Goal: Task Accomplishment & Management: Manage account settings

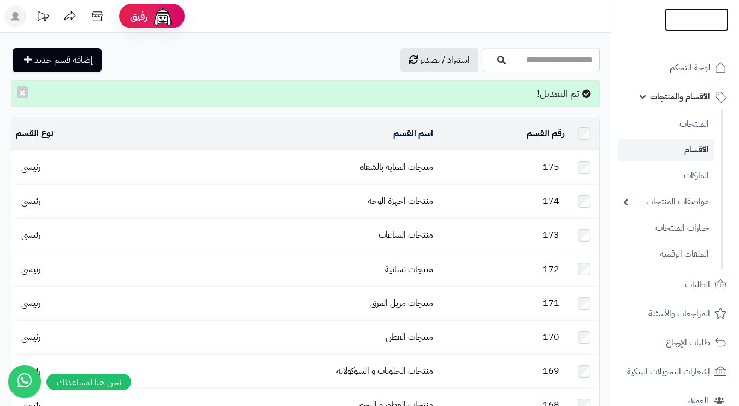
click at [694, 31] on img at bounding box center [696, 42] width 64 height 23
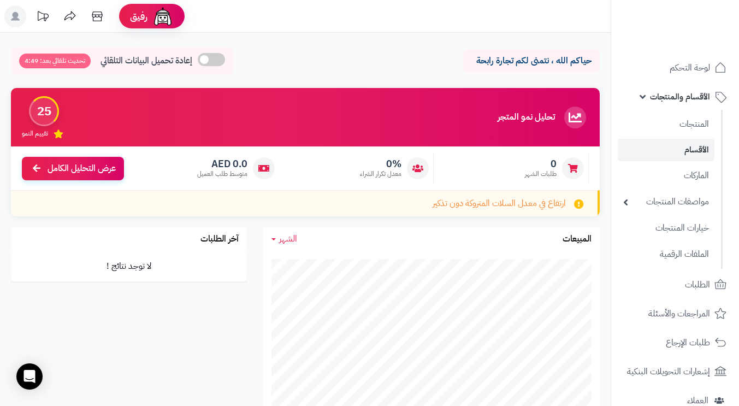
click at [642, 93] on link "الأقسام والمنتجات" at bounding box center [674, 97] width 115 height 26
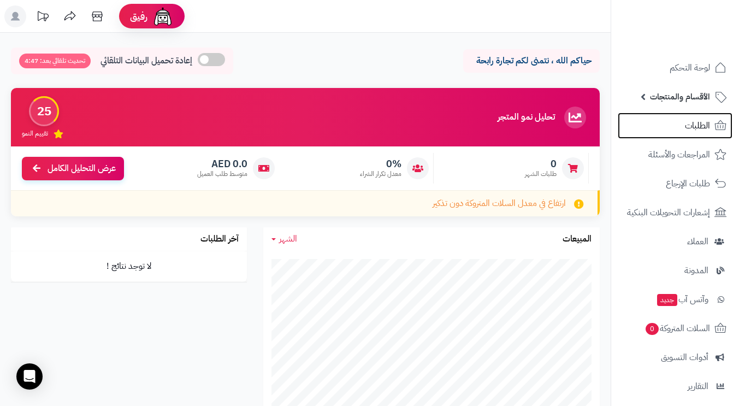
click at [693, 124] on span "الطلبات" at bounding box center [697, 125] width 25 height 15
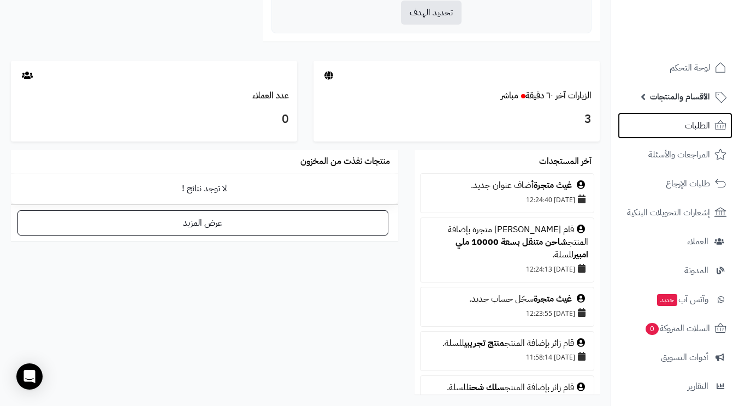
scroll to position [600, 0]
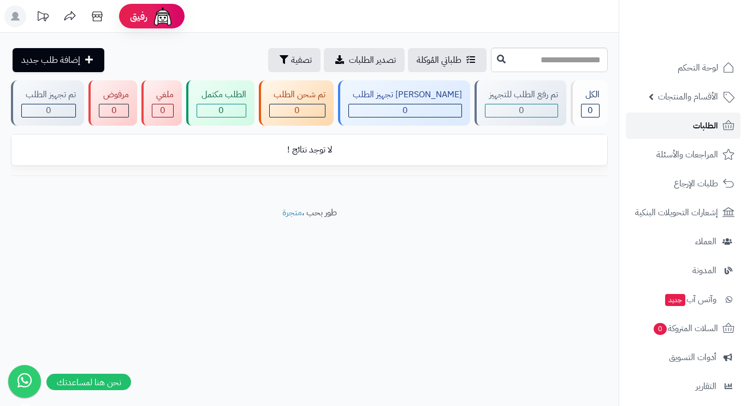
click at [701, 128] on span "الطلبات" at bounding box center [705, 125] width 25 height 15
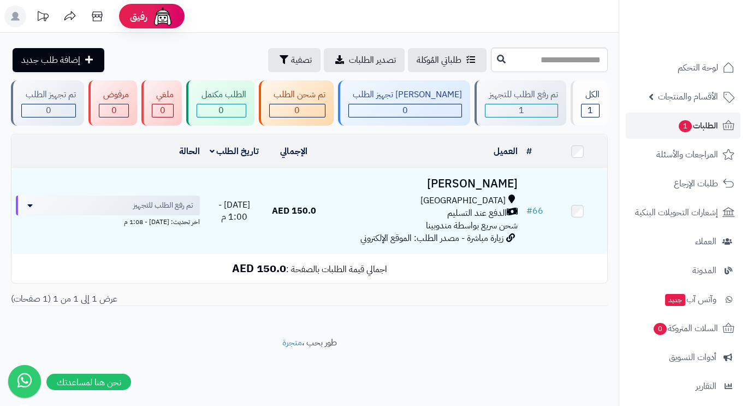
click at [380, 201] on div "دبي" at bounding box center [422, 200] width 189 height 13
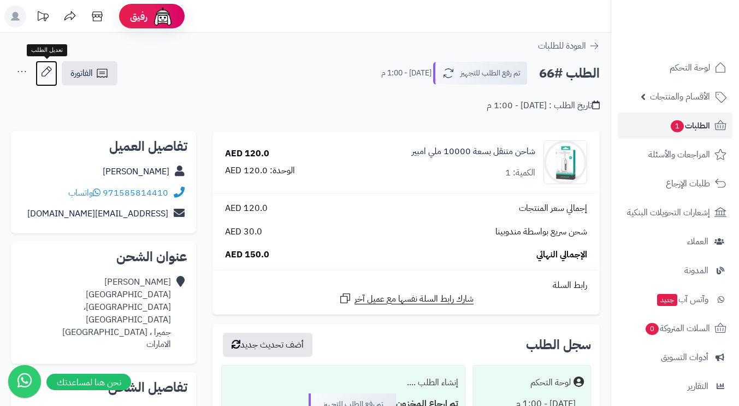
click at [45, 72] on icon at bounding box center [46, 72] width 22 height 22
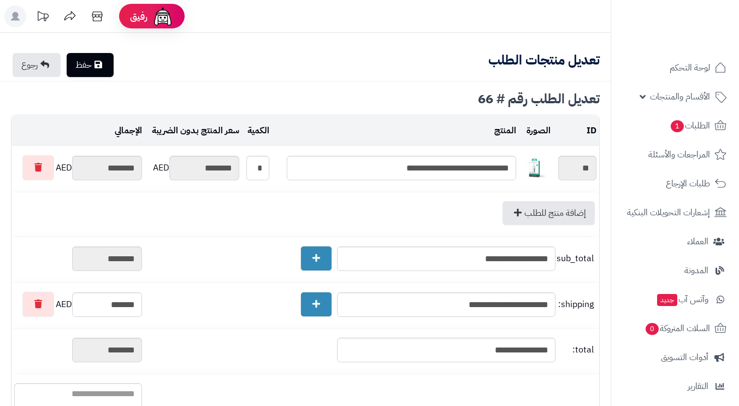
type textarea "**********"
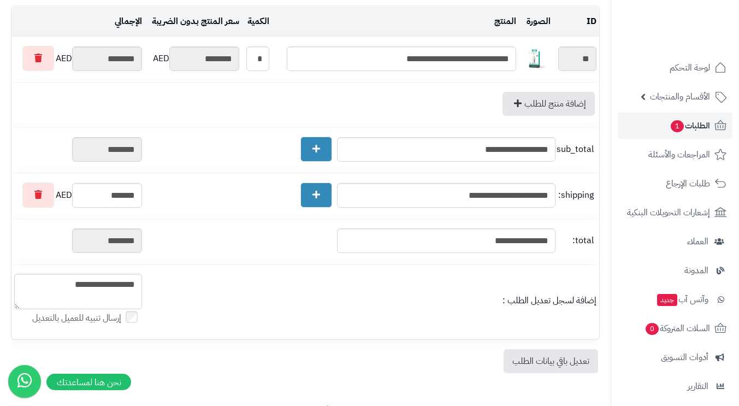
scroll to position [163, 0]
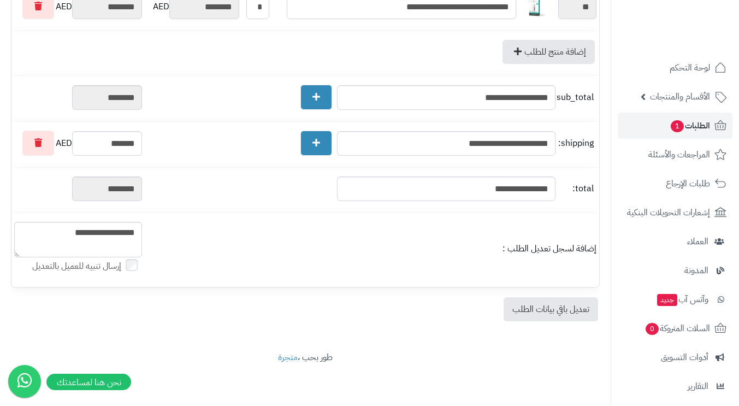
click at [528, 307] on link "تعديل باقي بيانات الطلب" at bounding box center [550, 309] width 94 height 24
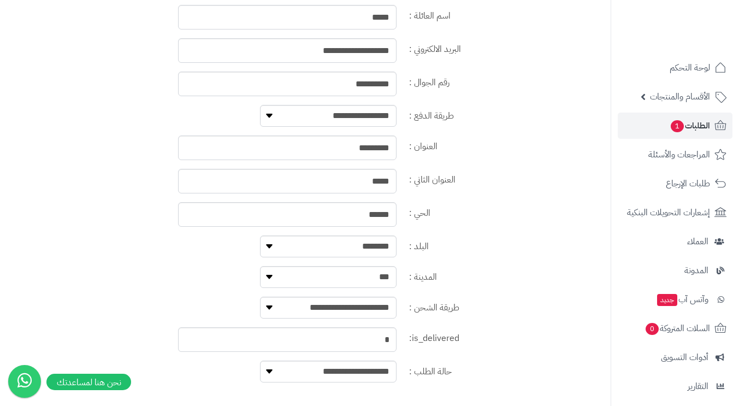
scroll to position [600, 0]
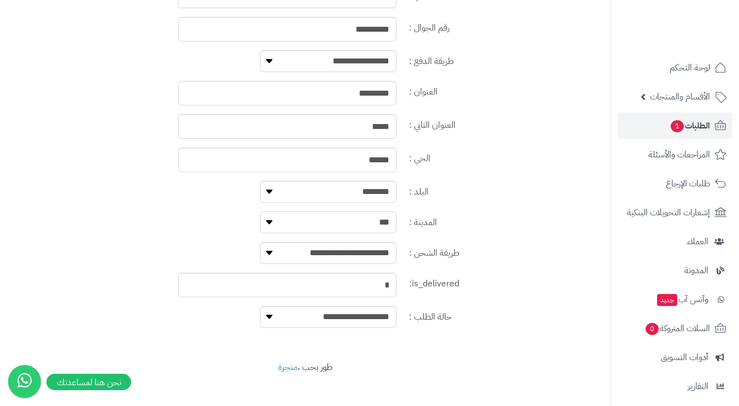
click at [368, 221] on select "**********" at bounding box center [328, 222] width 136 height 22
select select "****"
click at [260, 213] on select "**********" at bounding box center [328, 222] width 136 height 22
click at [478, 198] on label "البلد :" at bounding box center [503, 189] width 199 height 17
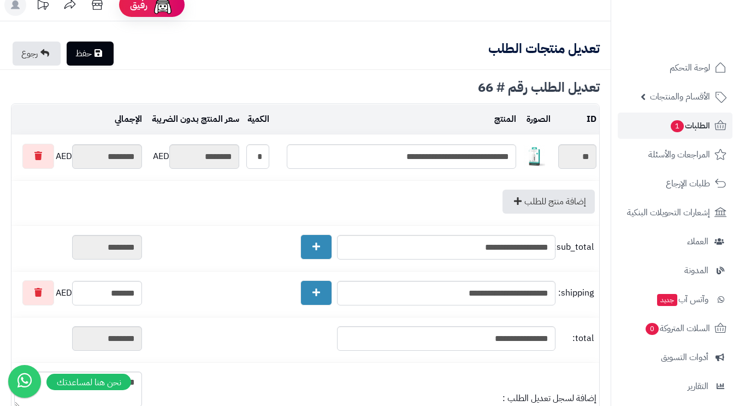
scroll to position [0, 0]
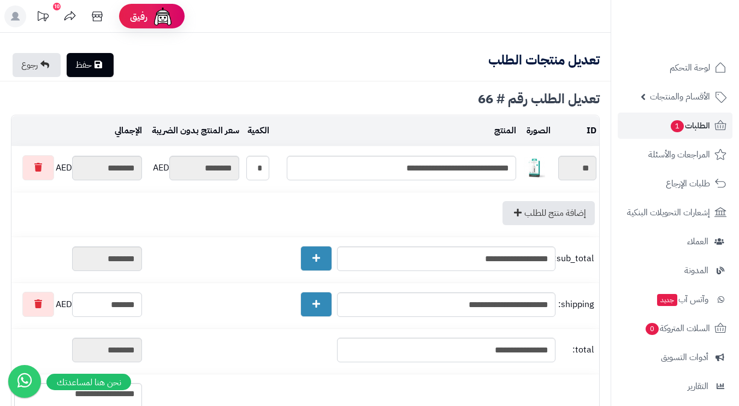
click at [99, 62] on icon at bounding box center [98, 64] width 8 height 9
type textarea "**********"
click at [691, 125] on span "الطلبات 1" at bounding box center [689, 125] width 40 height 15
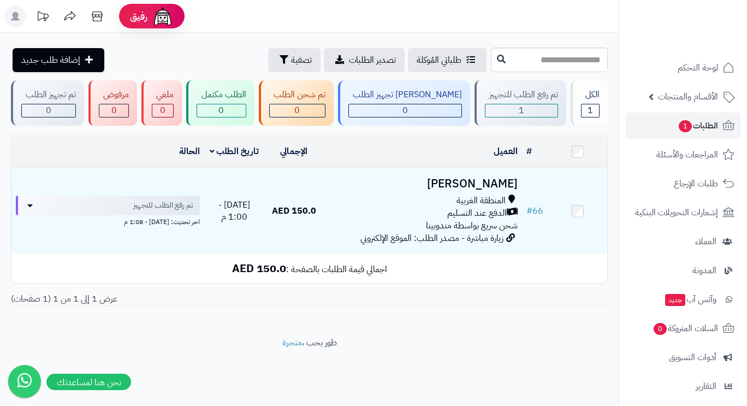
click at [376, 182] on h3 "Mohamed salem" at bounding box center [422, 183] width 189 height 13
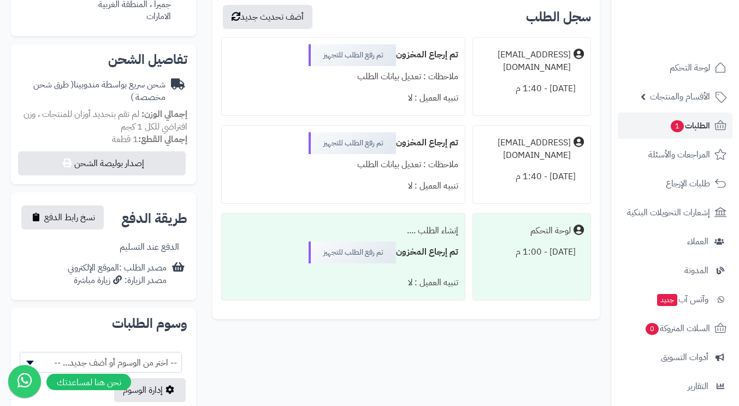
scroll to position [273, 0]
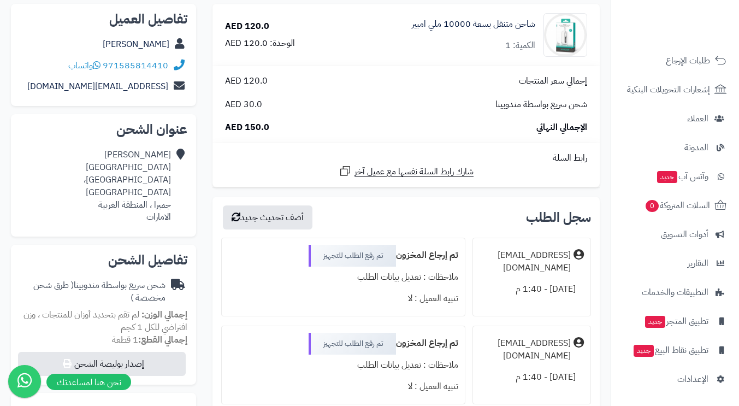
scroll to position [236, 0]
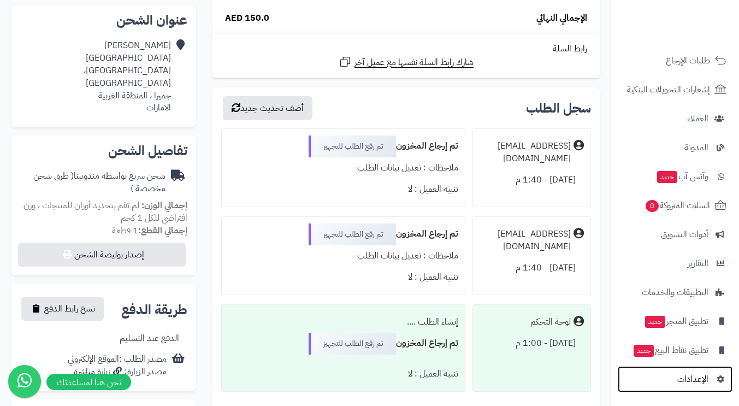
click at [701, 378] on span "الإعدادات" at bounding box center [692, 378] width 31 height 15
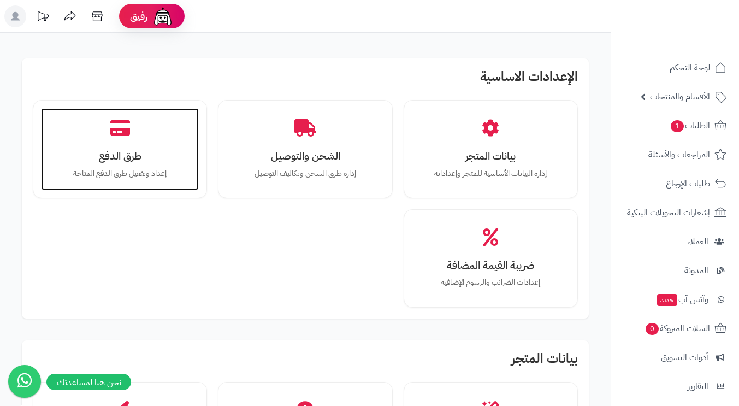
click at [106, 150] on h3 "طرق الدفع" at bounding box center [120, 155] width 136 height 11
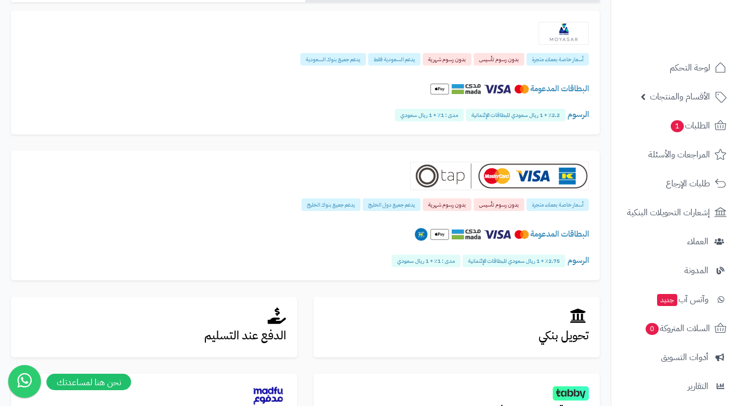
scroll to position [164, 0]
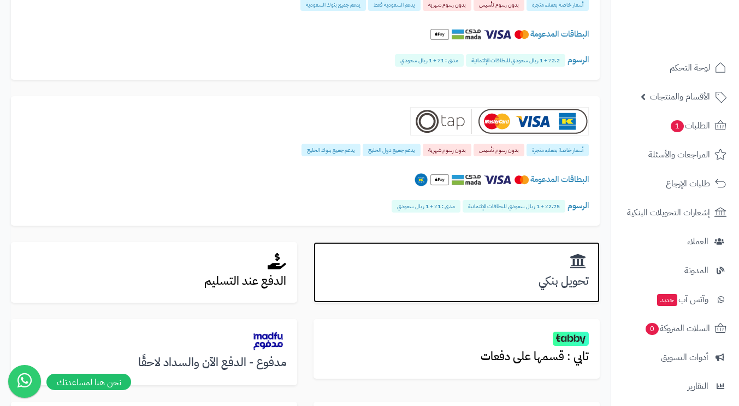
click at [492, 267] on h2 at bounding box center [456, 261] width 264 height 17
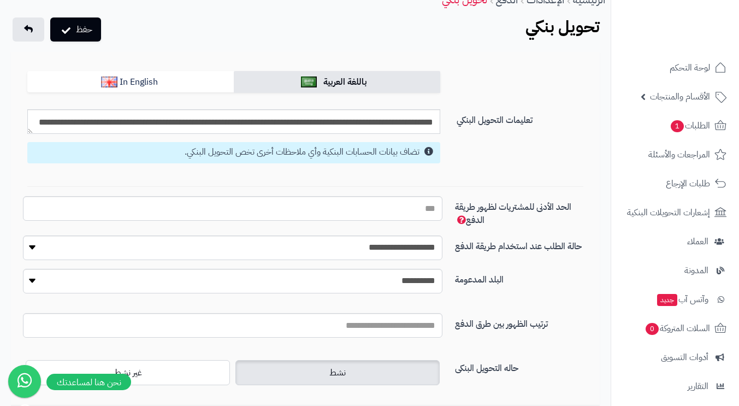
scroll to position [139, 0]
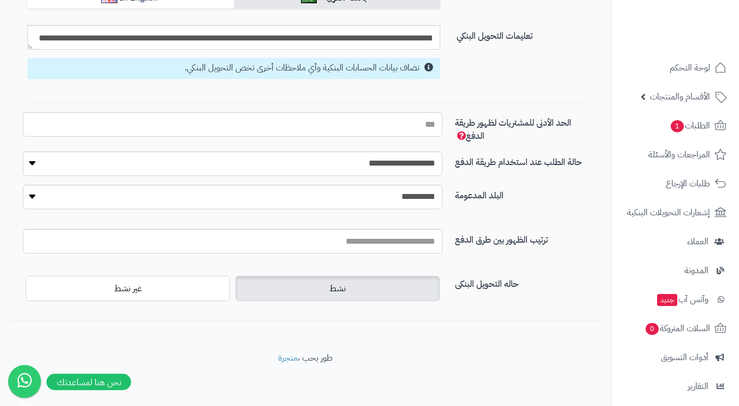
click at [150, 288] on label "غير نشط" at bounding box center [128, 288] width 204 height 25
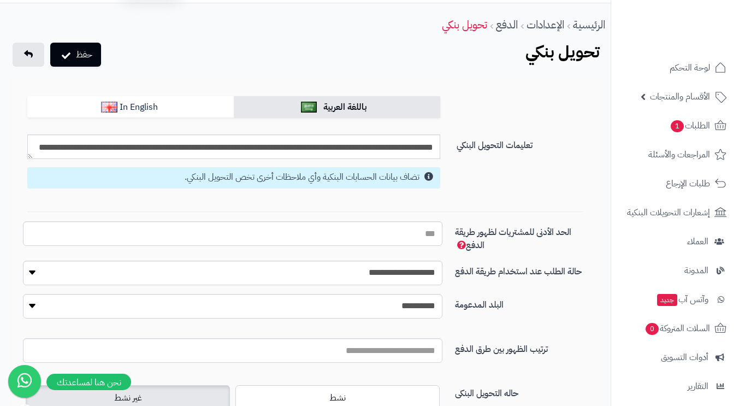
scroll to position [0, 0]
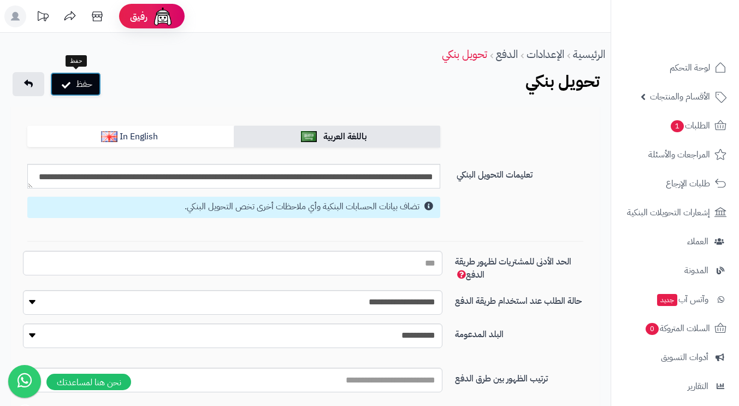
click at [85, 87] on button "حفظ" at bounding box center [75, 84] width 51 height 24
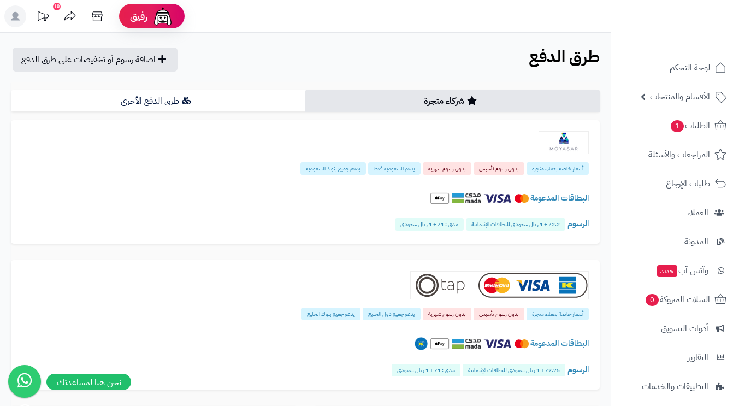
click at [204, 103] on link "طرق الدفع الأخرى" at bounding box center [158, 101] width 294 height 22
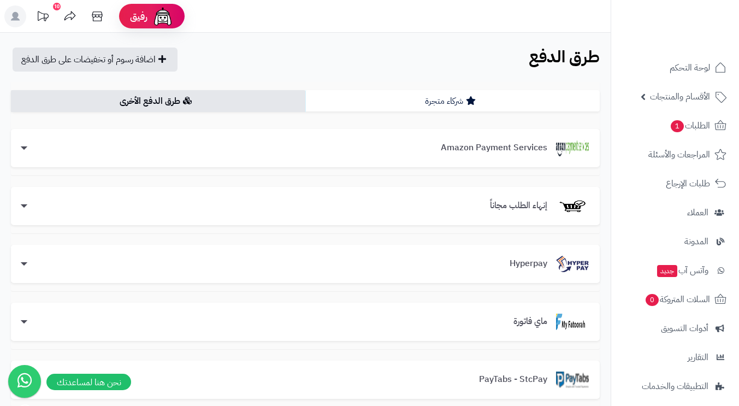
click at [402, 107] on link "شركاء متجرة" at bounding box center [452, 101] width 294 height 22
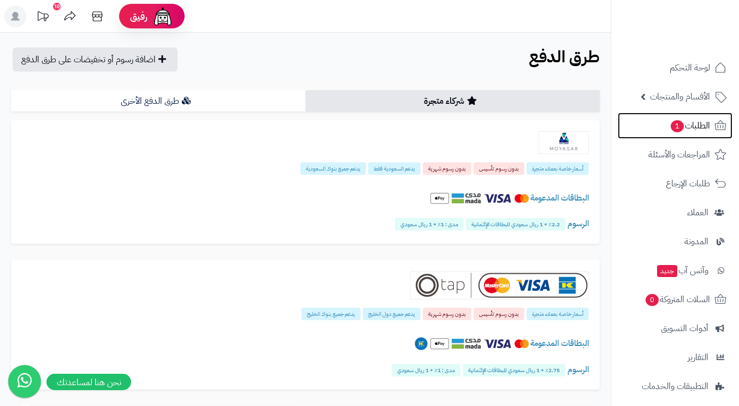
click at [699, 124] on span "الطلبات 1" at bounding box center [689, 125] width 40 height 15
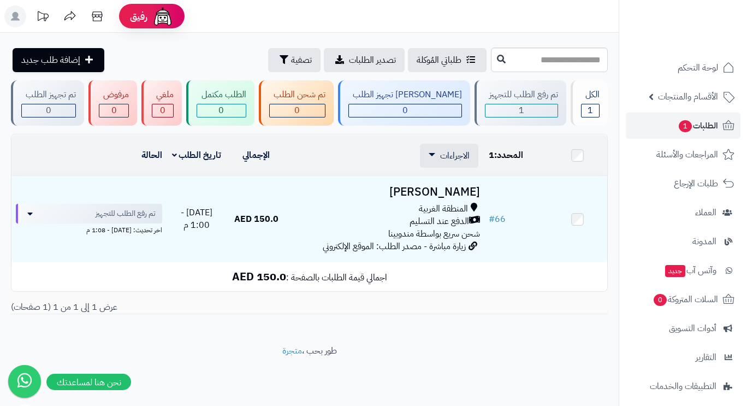
click at [448, 157] on span "الاجراءات" at bounding box center [454, 155] width 29 height 13
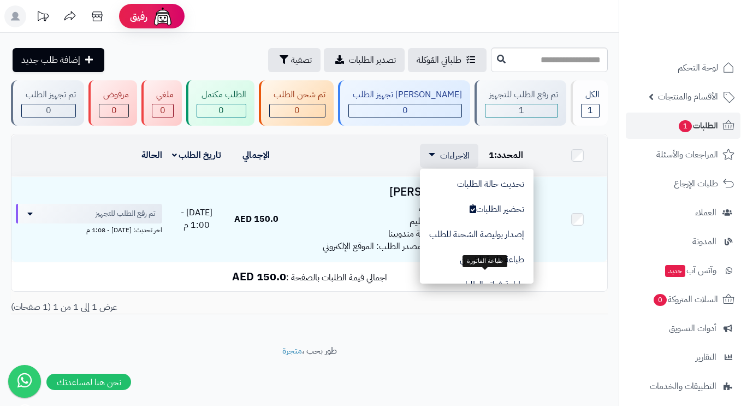
scroll to position [92, 0]
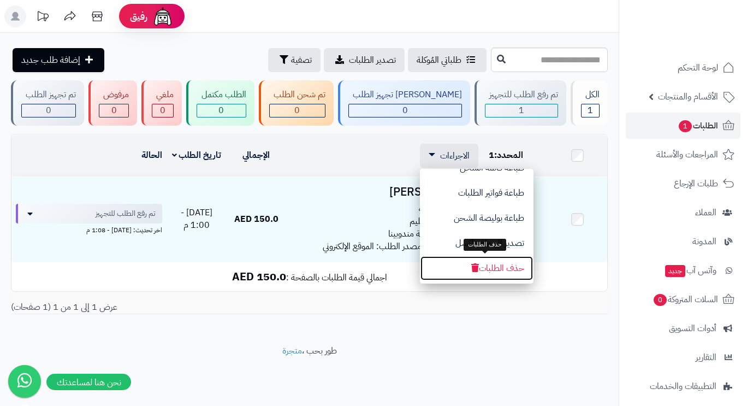
click at [496, 270] on button "حذف الطلبات" at bounding box center [477, 267] width 114 height 25
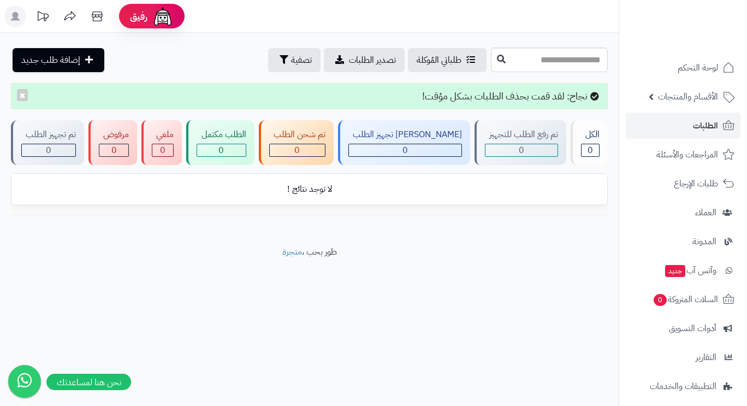
scroll to position [94, 0]
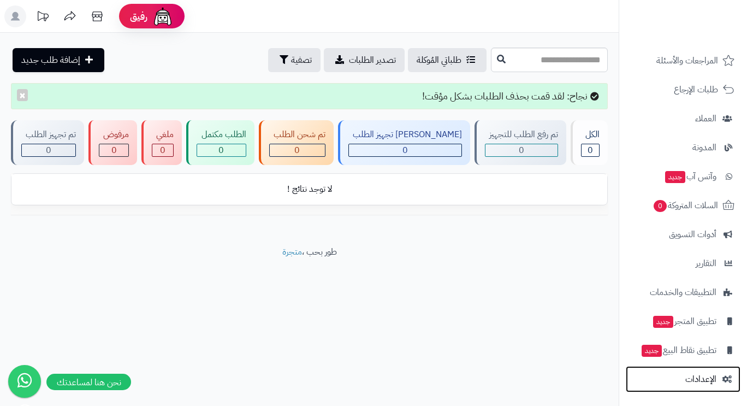
click at [705, 374] on span "الإعدادات" at bounding box center [700, 378] width 31 height 15
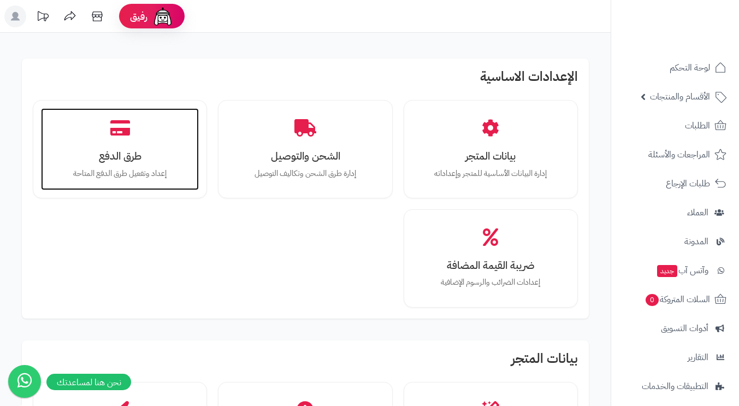
click at [123, 159] on h3 "طرق الدفع" at bounding box center [120, 155] width 136 height 11
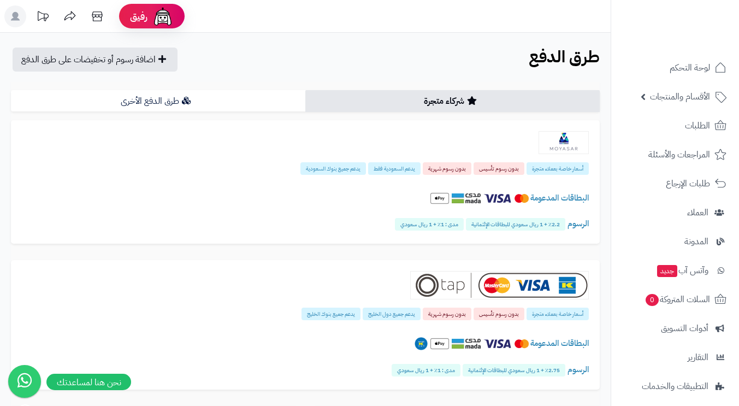
click at [221, 102] on link "طرق الدفع الأخرى" at bounding box center [158, 101] width 294 height 22
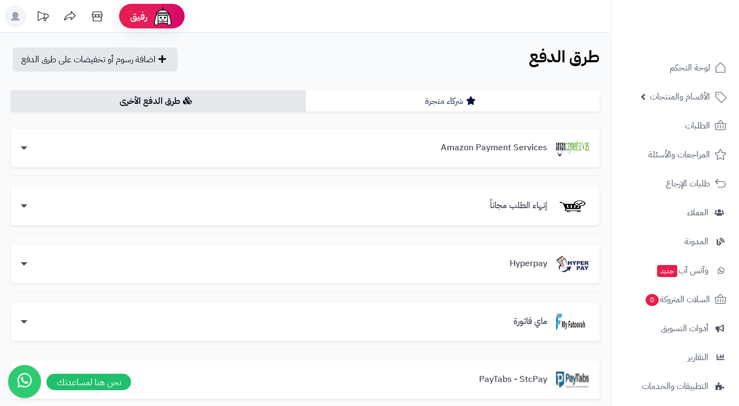
click at [421, 109] on link "شركاء متجرة" at bounding box center [452, 101] width 294 height 22
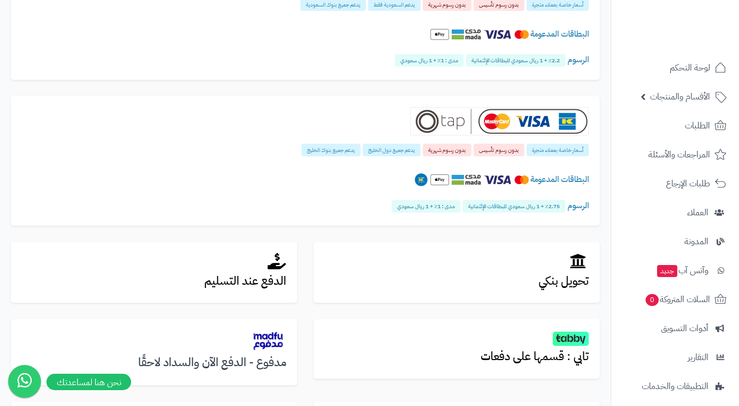
scroll to position [218, 0]
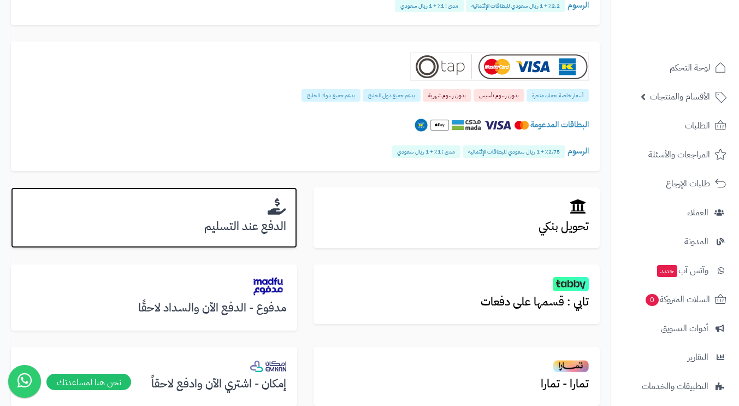
click at [182, 219] on div "الدفع عند التسليم" at bounding box center [154, 217] width 286 height 61
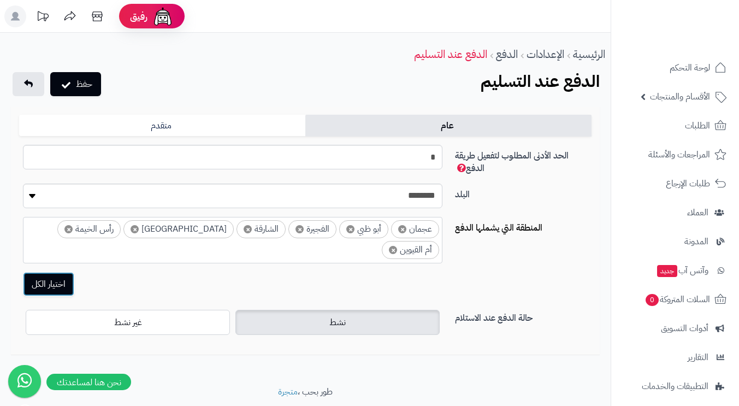
click at [59, 272] on button "اختيار الكل" at bounding box center [48, 284] width 51 height 24
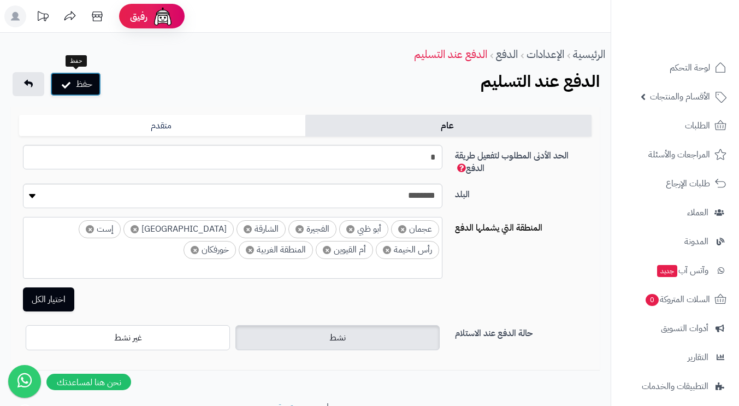
click at [85, 85] on button "حفظ" at bounding box center [75, 84] width 51 height 24
